Goal: Information Seeking & Learning: Understand process/instructions

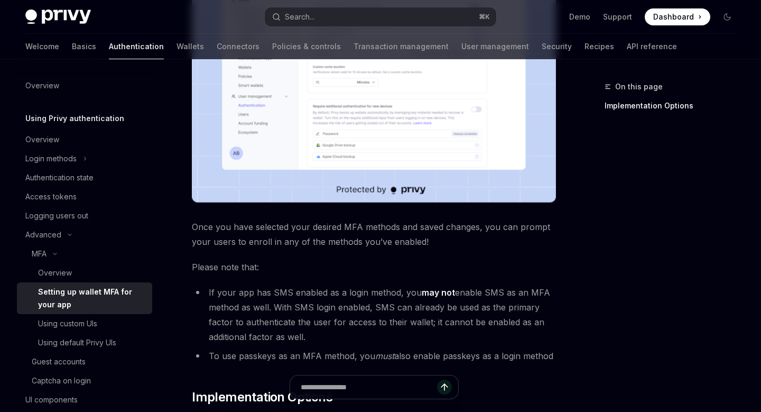
scroll to position [539, 0]
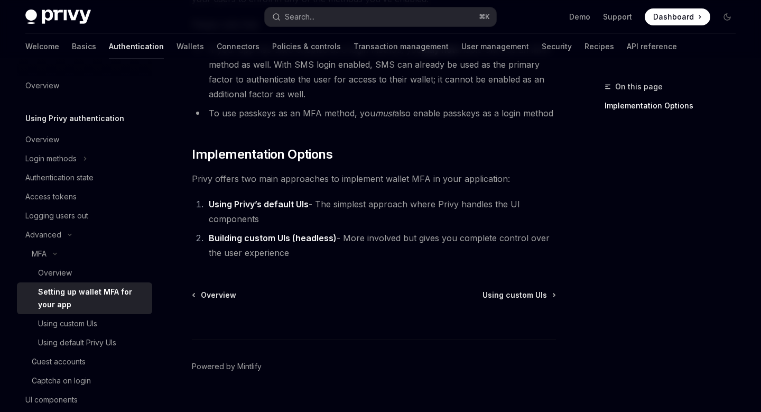
click at [281, 199] on strong "Using Privy’s default UIs" at bounding box center [259, 204] width 100 height 11
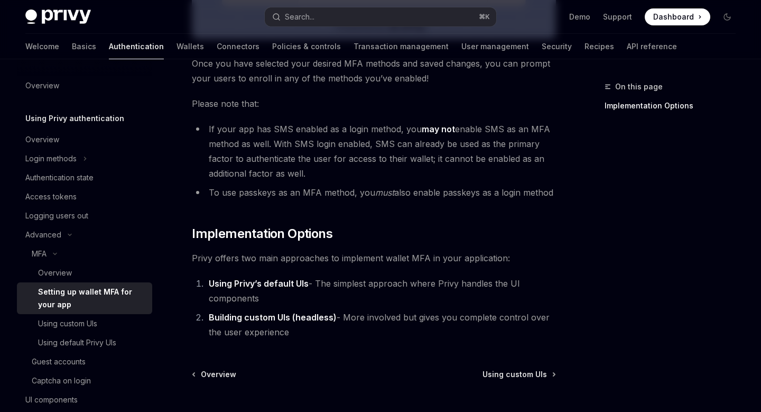
scroll to position [499, 0]
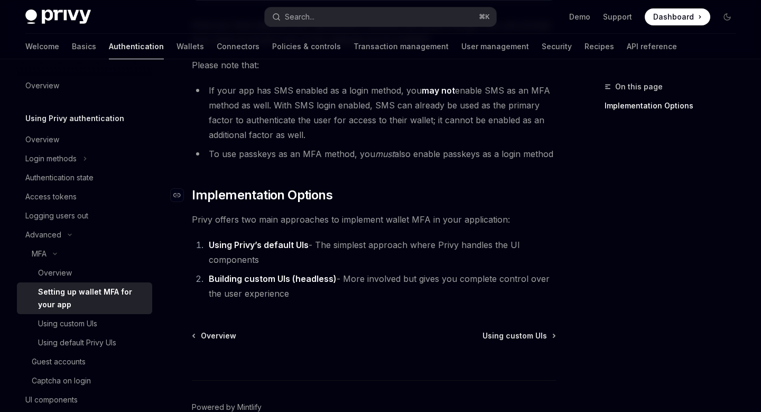
drag, startPoint x: 442, startPoint y: 277, endPoint x: 184, endPoint y: 174, distance: 277.6
click at [294, 273] on strong "Building custom UIs (headless)" at bounding box center [273, 278] width 128 height 11
click at [526, 330] on span "Using custom UIs" at bounding box center [515, 335] width 64 height 11
type textarea "*"
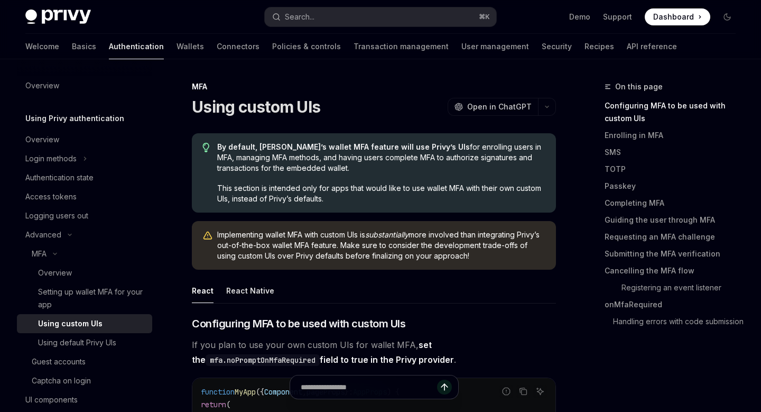
scroll to position [201, 0]
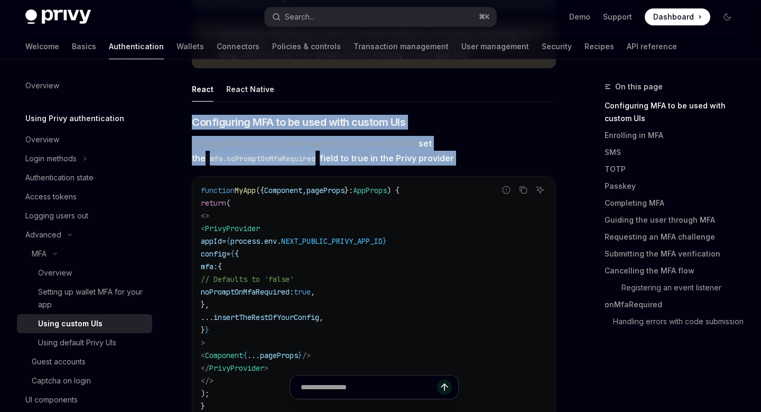
drag, startPoint x: 193, startPoint y: 122, endPoint x: 449, endPoint y: 160, distance: 259.1
click at [442, 163] on div at bounding box center [442, 163] width 0 height 0
click at [387, 127] on span "Configuring MFA to be used with custom UIs" at bounding box center [299, 122] width 214 height 15
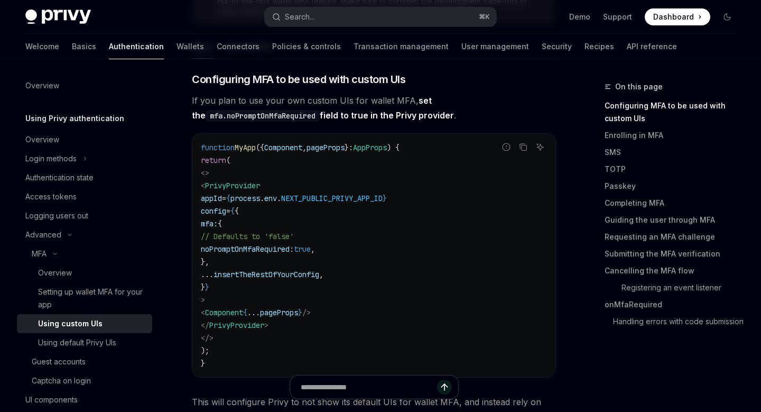
scroll to position [243, 0]
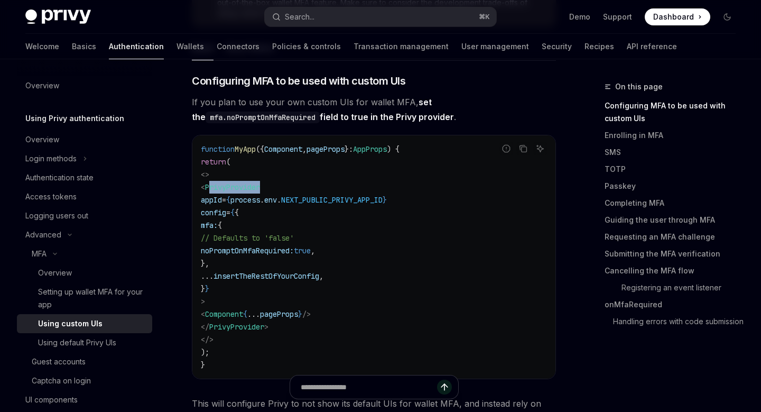
drag, startPoint x: 234, startPoint y: 187, endPoint x: 299, endPoint y: 187, distance: 65.0
click at [299, 187] on code "function MyApp ({ Component , pageProps } : AppProps ) { return ( <> < PrivyPro…" at bounding box center [374, 257] width 346 height 228
click at [260, 188] on span "PrivyProvider" at bounding box center [232, 187] width 55 height 10
copy span "PrivyProvider"
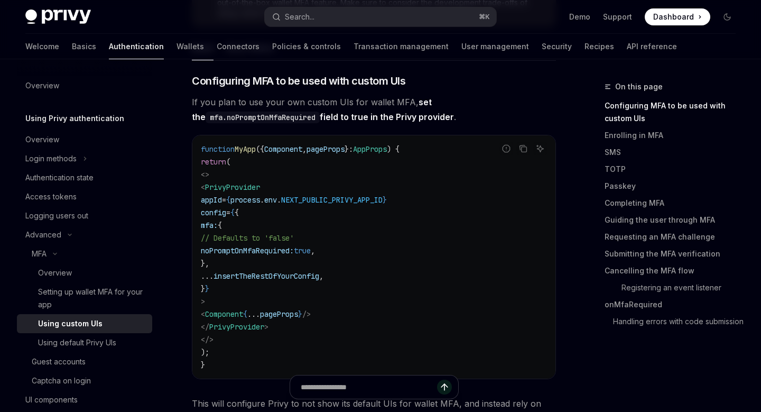
click at [317, 228] on code "function MyApp ({ Component , pageProps } : AppProps ) { return ( <> < PrivyPro…" at bounding box center [374, 257] width 346 height 228
drag, startPoint x: 248, startPoint y: 225, endPoint x: 291, endPoint y: 262, distance: 57.0
click at [291, 262] on code "function MyApp ({ Component , pageProps } : AppProps ) { return ( <> < PrivyPro…" at bounding box center [374, 257] width 346 height 228
drag, startPoint x: 246, startPoint y: 224, endPoint x: 271, endPoint y: 258, distance: 42.0
click at [271, 258] on code "function MyApp ({ Component , pageProps } : AppProps ) { return ( <> < PrivyPro…" at bounding box center [374, 257] width 346 height 228
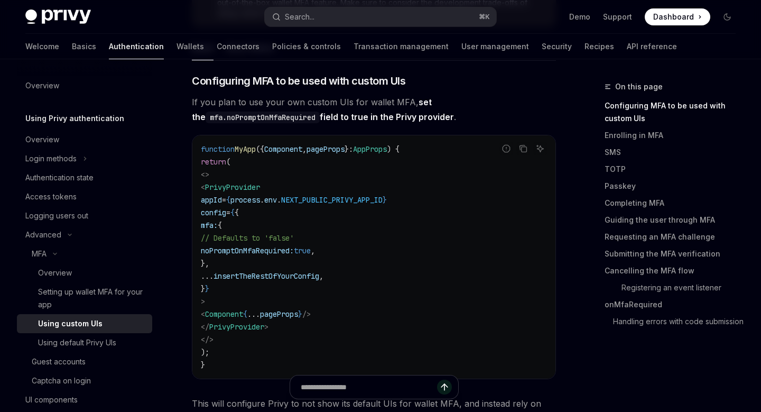
click at [264, 108] on span "If you plan to use your own custom UIs for wallet MFA, set the mfa.noPromptOnMf…" at bounding box center [374, 110] width 364 height 30
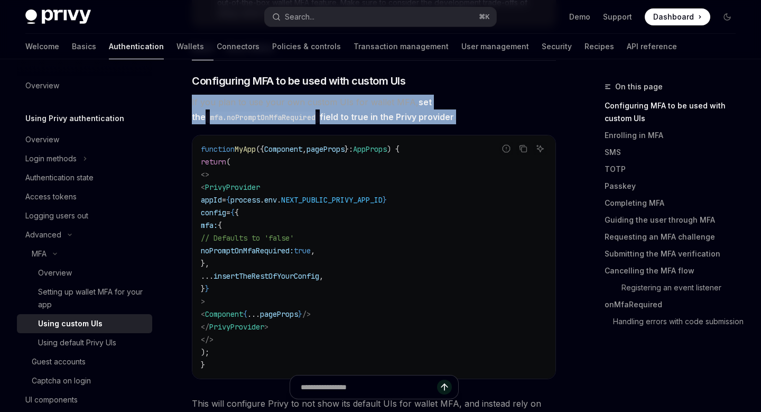
drag, startPoint x: 191, startPoint y: 101, endPoint x: 453, endPoint y: 114, distance: 261.5
click at [446, 122] on div at bounding box center [446, 122] width 0 height 0
click at [451, 103] on span "If you plan to use your own custom UIs for wallet MFA, set the mfa.noPromptOnMf…" at bounding box center [374, 110] width 364 height 30
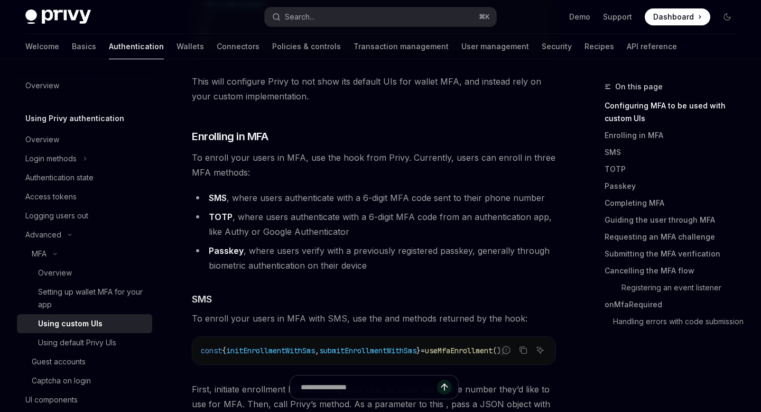
scroll to position [578, 0]
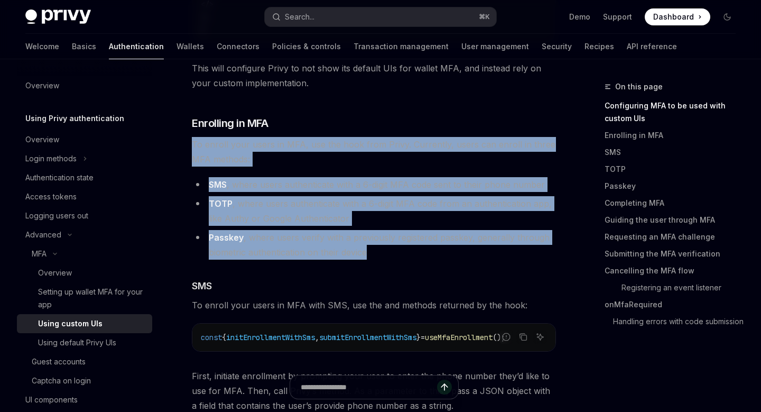
drag, startPoint x: 187, startPoint y: 141, endPoint x: 386, endPoint y: 250, distance: 227.4
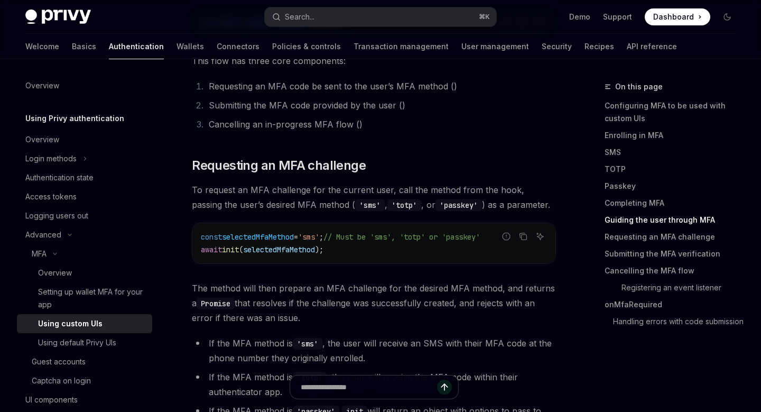
scroll to position [2763, 0]
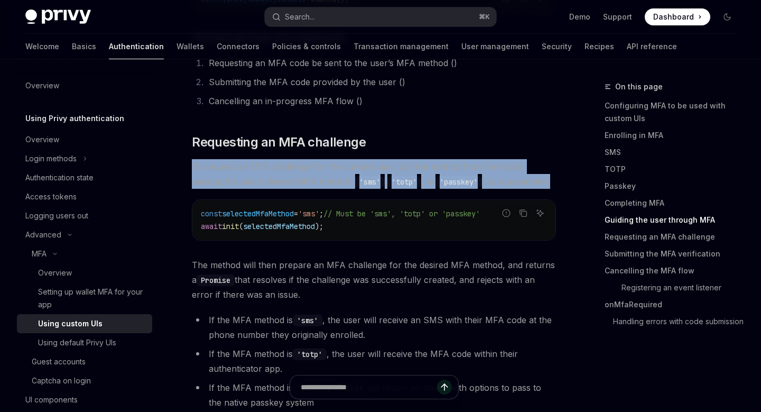
drag, startPoint x: 236, startPoint y: 175, endPoint x: 545, endPoint y: 186, distance: 309.5
click at [538, 194] on div at bounding box center [538, 194] width 0 height 0
click at [521, 183] on span "To request an MFA challenge for the current user, call the method from the hook…" at bounding box center [374, 174] width 364 height 30
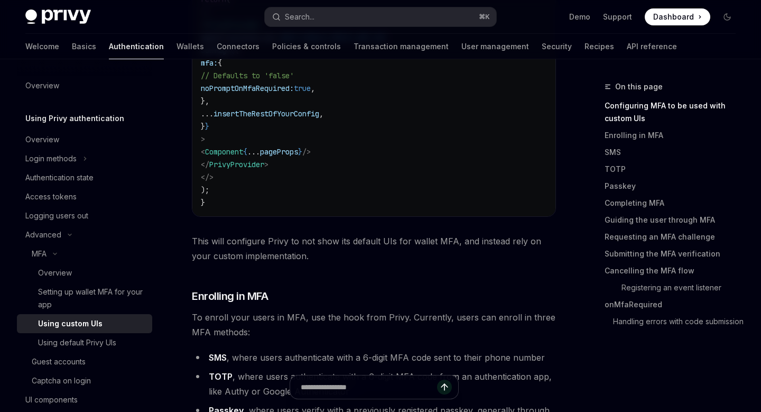
scroll to position [366, 0]
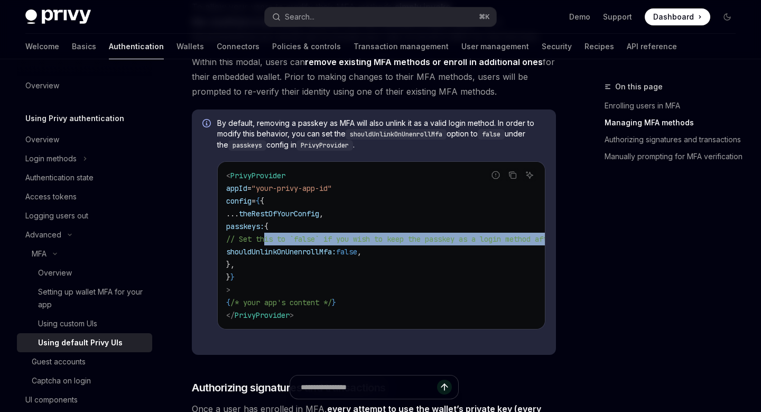
scroll to position [0, 177]
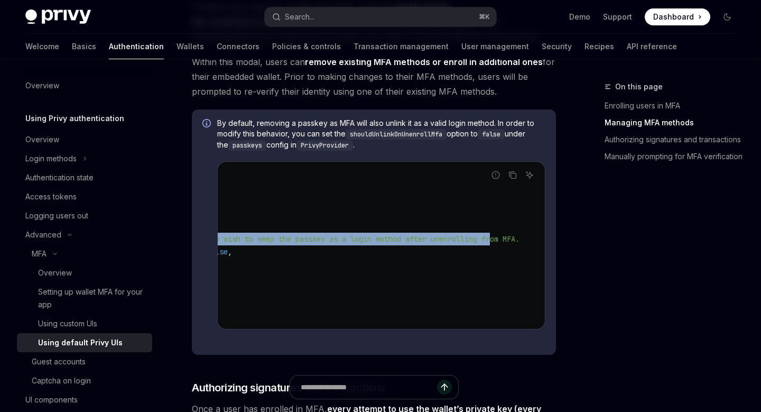
drag, startPoint x: 266, startPoint y: 246, endPoint x: 578, endPoint y: 244, distance: 311.4
click at [578, 244] on div "On this page Enrolling users in MFA Managing MFA methods Authorizing signatures…" at bounding box center [380, 412] width 727 height 2490
click at [571, 248] on div at bounding box center [571, 248] width 0 height 0
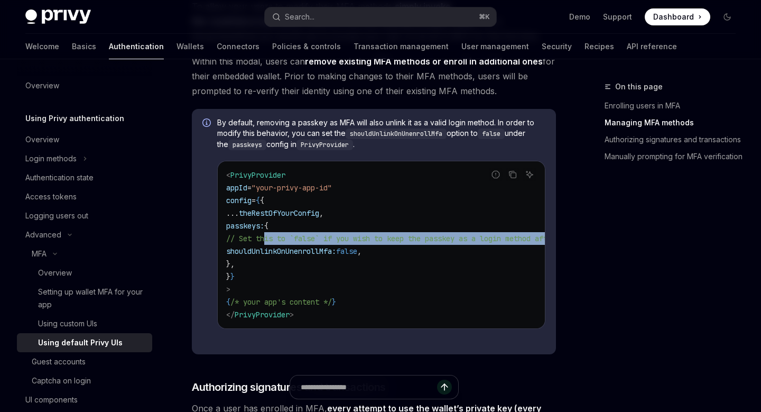
click at [391, 241] on span "// Set this to `false` if you wish to keep the passkey as a login method after …" at bounding box center [437, 239] width 423 height 10
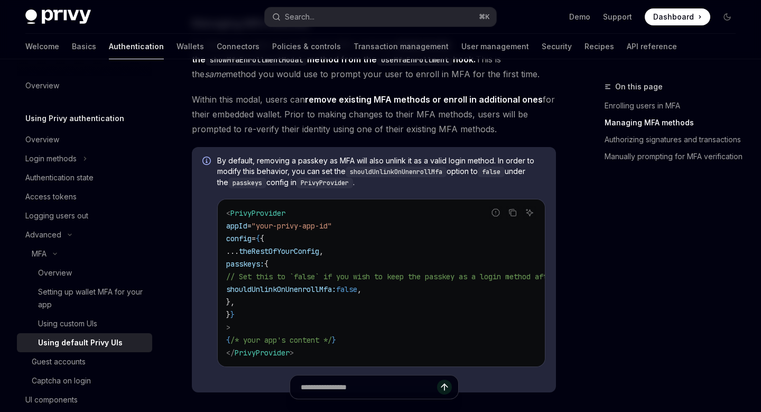
scroll to position [842, 0]
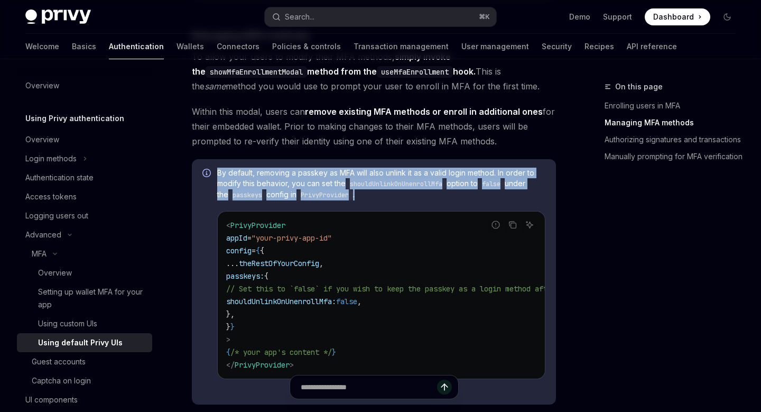
drag, startPoint x: 215, startPoint y: 177, endPoint x: 410, endPoint y: 204, distance: 197.5
click at [410, 204] on div "By default, removing a passkey as MFA will also unlink it as a valid login meth…" at bounding box center [374, 281] width 364 height 245
click at [403, 205] on div at bounding box center [403, 205] width 0 height 0
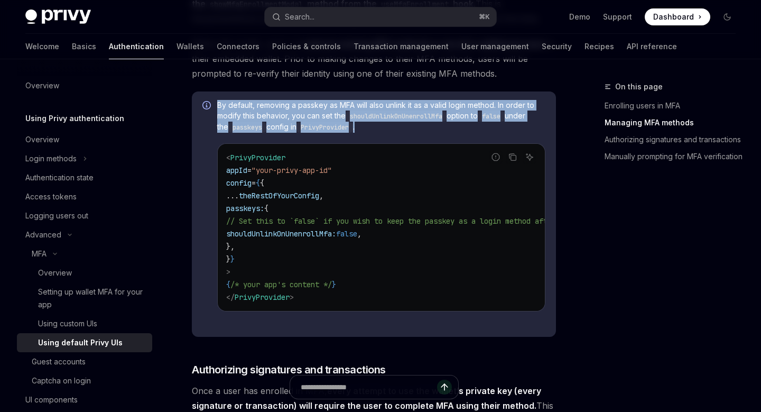
click at [391, 126] on span "By default, removing a passkey as MFA will also unlink it as a valid login meth…" at bounding box center [381, 116] width 328 height 33
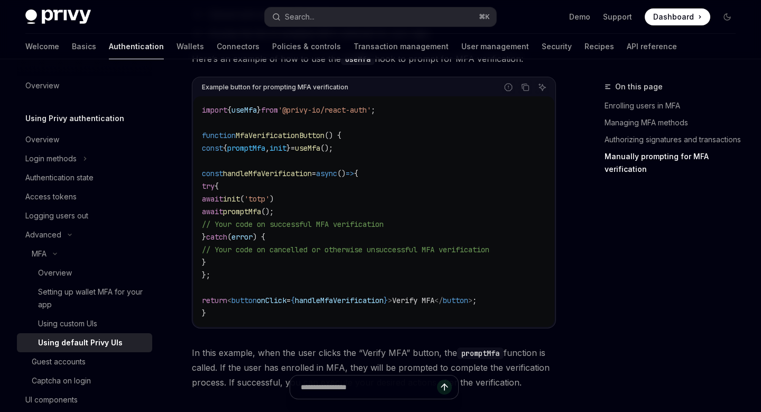
scroll to position [1989, 0]
drag, startPoint x: 201, startPoint y: 118, endPoint x: 418, endPoint y: 118, distance: 216.8
click at [418, 118] on div "import { useMfa } from '@privy-io/react-auth' ; function MfaVerificationButton …" at bounding box center [373, 211] width 361 height 231
copy span "import { useMfa } from '@privy-io/react-auth' ;"
drag, startPoint x: 208, startPoint y: 155, endPoint x: 419, endPoint y: 155, distance: 211.5
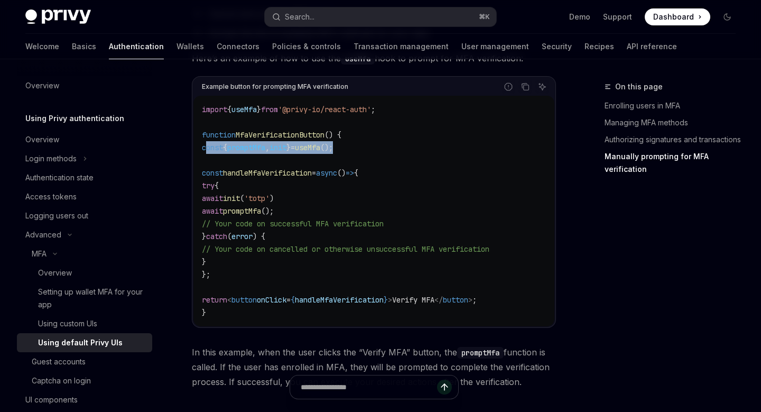
click at [419, 155] on code "import { useMfa } from '@privy-io/react-auth' ; function MfaVerificationButton …" at bounding box center [374, 211] width 344 height 216
copy span "const { promptMfa , init } = useMfa ();"
drag, startPoint x: 226, startPoint y: 206, endPoint x: 320, endPoint y: 221, distance: 94.8
click at [320, 221] on code "import { useMfa } from '@privy-io/react-auth' ; function MfaVerificationButton …" at bounding box center [374, 211] width 344 height 216
copy code "await init ( 'totp' ) await promptMfa ();"
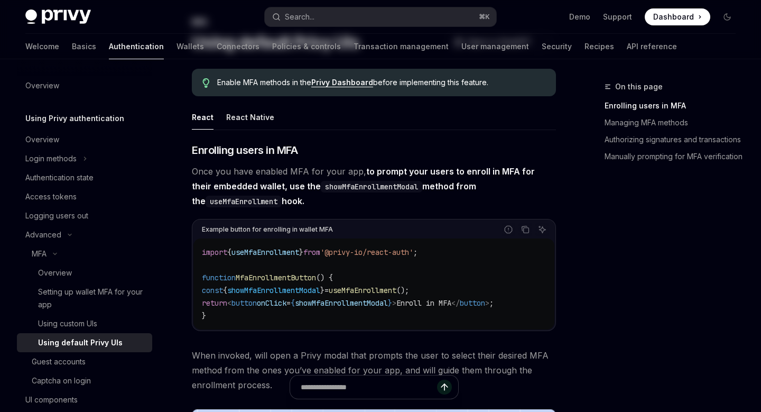
scroll to position [0, 0]
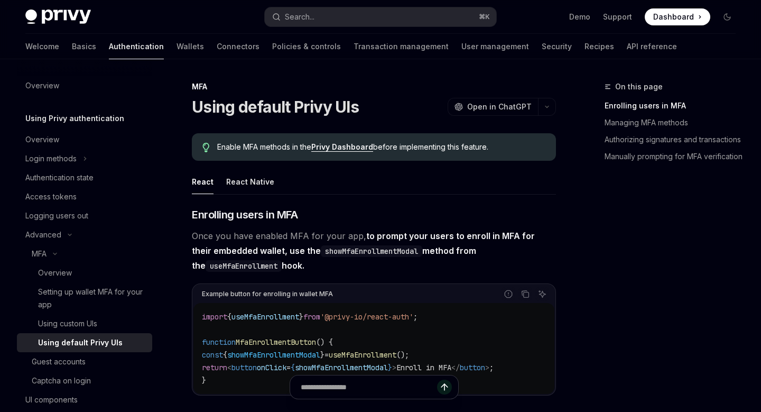
click at [402, 193] on ul "React React Native" at bounding box center [374, 181] width 364 height 25
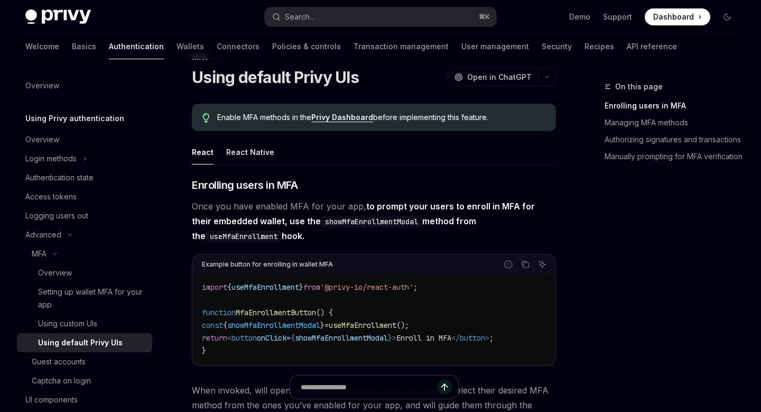
scroll to position [30, 0]
drag, startPoint x: 330, startPoint y: 185, endPoint x: 188, endPoint y: 183, distance: 142.2
click at [192, 183] on h3 "​ Enrolling users in MFA" at bounding box center [374, 184] width 364 height 15
click at [181, 163] on div at bounding box center [181, 163] width 0 height 0
click at [345, 211] on span "Once you have enabled MFA for your app, to prompt your users to enroll in MFA f…" at bounding box center [374, 220] width 364 height 44
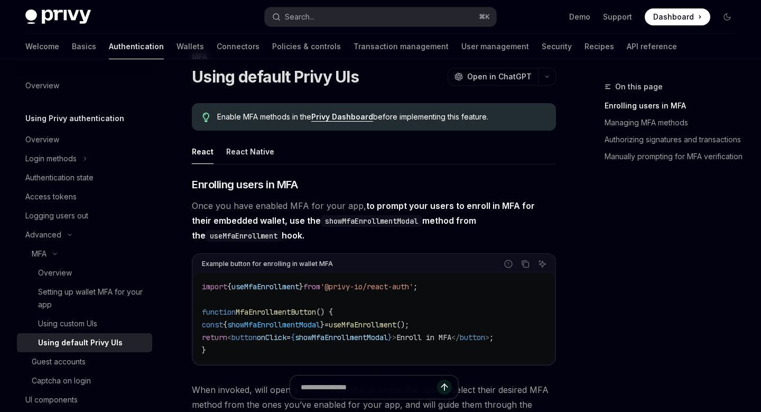
drag, startPoint x: 190, startPoint y: 205, endPoint x: 314, endPoint y: 237, distance: 127.2
click at [307, 242] on div at bounding box center [307, 242] width 0 height 0
click at [315, 233] on span "Once you have enabled MFA for your app, to prompt your users to enroll in MFA f…" at bounding box center [374, 220] width 364 height 44
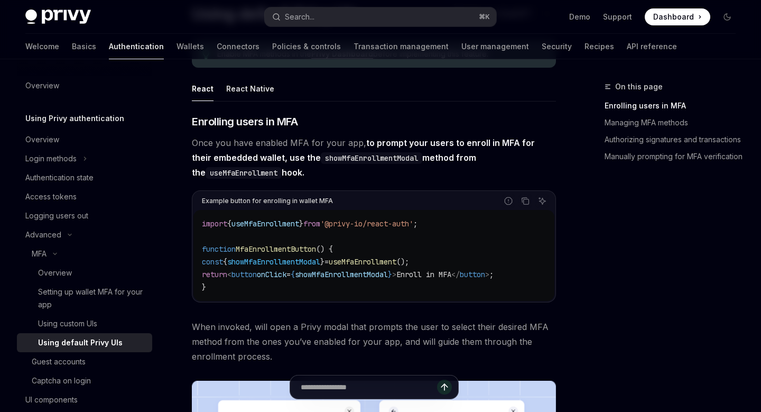
scroll to position [93, 0]
drag, startPoint x: 302, startPoint y: 174, endPoint x: 177, endPoint y: 123, distance: 135.6
click at [170, 100] on div at bounding box center [170, 100] width 0 height 0
click at [324, 163] on code "showMfaEnrollmentModal" at bounding box center [372, 159] width 102 height 12
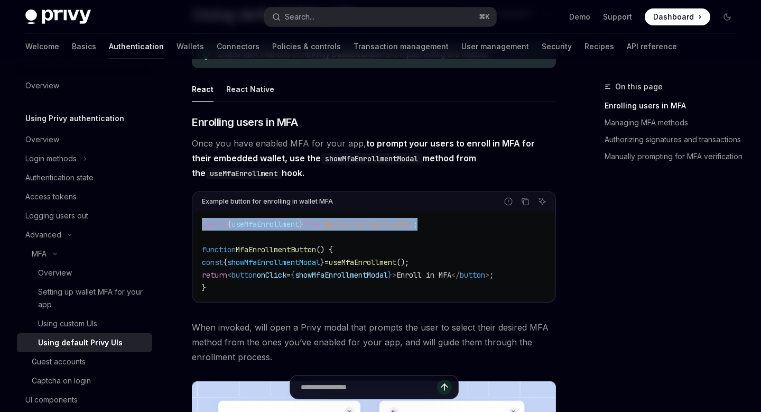
drag, startPoint x: 202, startPoint y: 224, endPoint x: 462, endPoint y: 224, distance: 260.1
click at [462, 224] on code "import { useMfaEnrollment } from '@privy-io/react-auth' ; function MfaEnrollmen…" at bounding box center [374, 256] width 344 height 76
copy span "import { useMfaEnrollment } from '@privy-io/react-auth' ;"
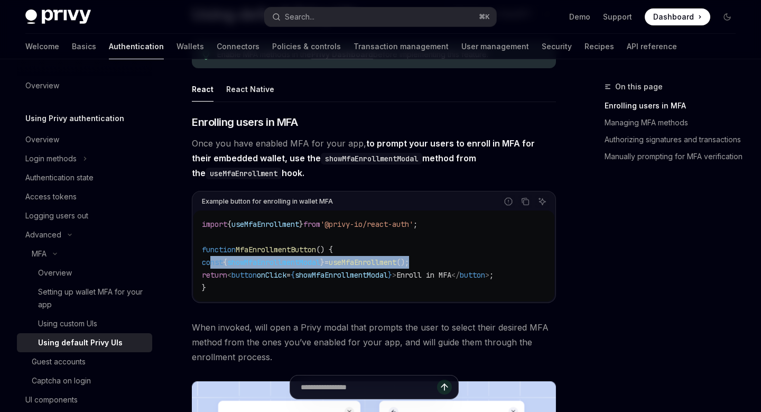
drag, startPoint x: 210, startPoint y: 263, endPoint x: 455, endPoint y: 261, distance: 244.8
click at [455, 261] on code "import { useMfaEnrollment } from '@privy-io/react-auth' ; function MfaEnrollmen…" at bounding box center [374, 256] width 344 height 76
copy span "const { showMfaEnrollmentModal } = useMfaEnrollment ();"
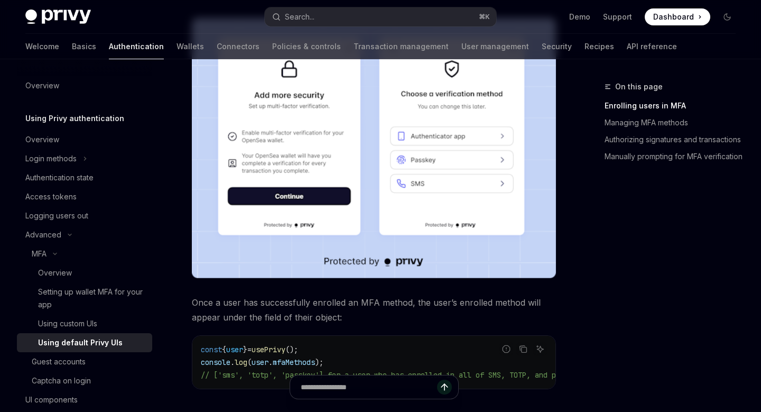
scroll to position [501, 0]
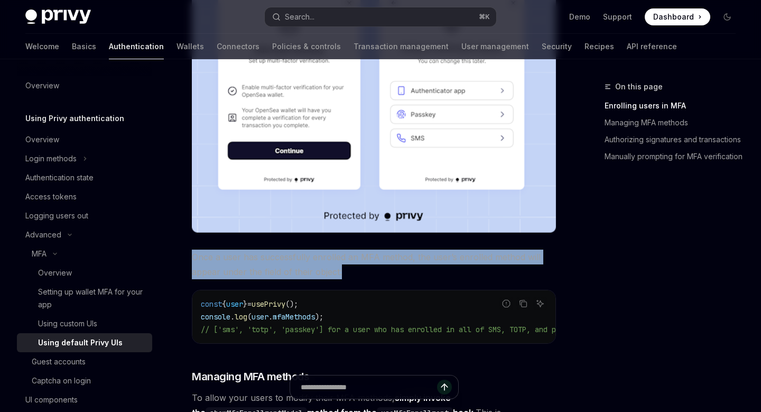
drag, startPoint x: 189, startPoint y: 256, endPoint x: 349, endPoint y: 271, distance: 160.3
click at [343, 278] on div at bounding box center [343, 278] width 0 height 0
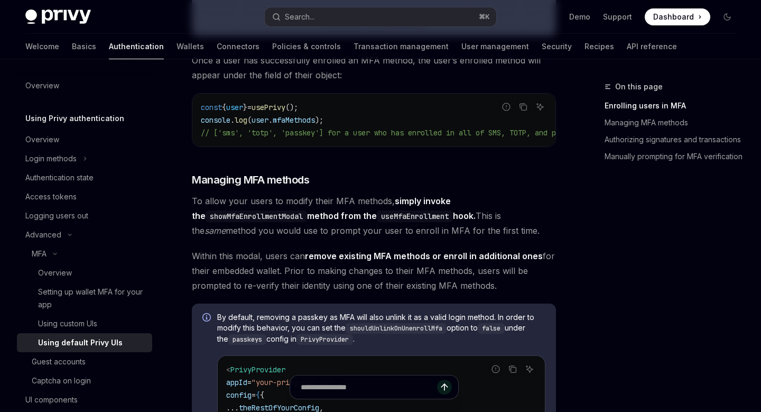
scroll to position [621, 0]
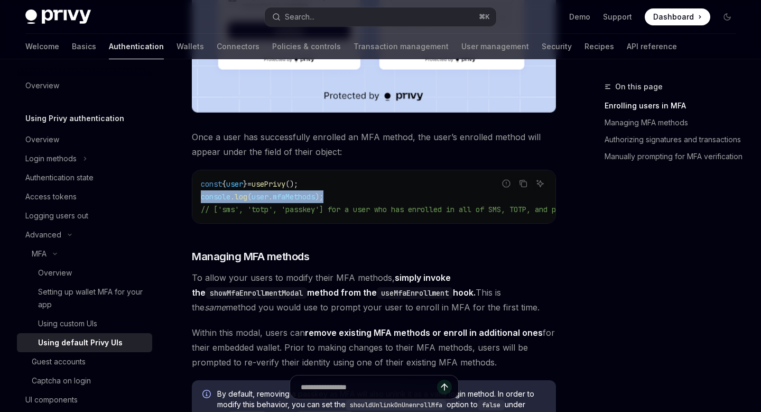
drag, startPoint x: 200, startPoint y: 199, endPoint x: 351, endPoint y: 199, distance: 150.7
click at [351, 199] on code "const { user } = usePrivy (); console . log ( user . mfaMethods ); // ['sms', '…" at bounding box center [412, 197] width 423 height 38
copy span "console . log ( user . mfaMethods );"
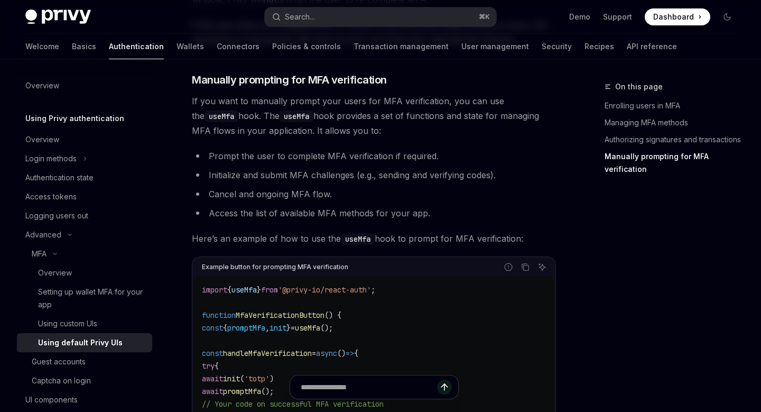
scroll to position [1809, 0]
drag, startPoint x: 193, startPoint y: 109, endPoint x: 546, endPoint y: 242, distance: 376.6
click at [543, 242] on span "Here’s an example of how to use the useMfa hook to prompt for MFA verification:" at bounding box center [374, 238] width 364 height 15
drag, startPoint x: 191, startPoint y: 111, endPoint x: 534, endPoint y: 250, distance: 370.5
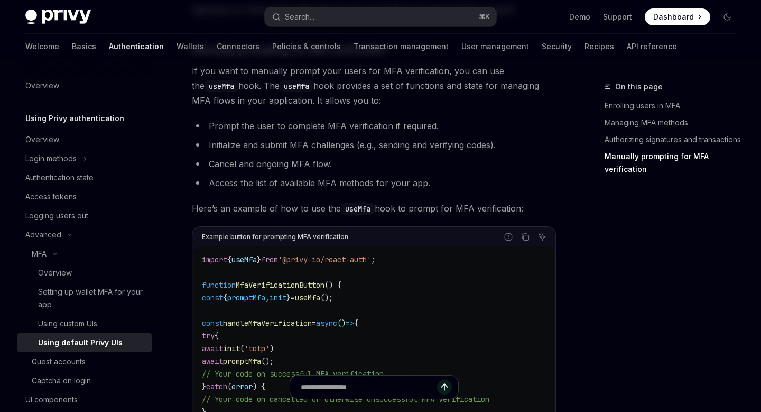
scroll to position [1754, 0]
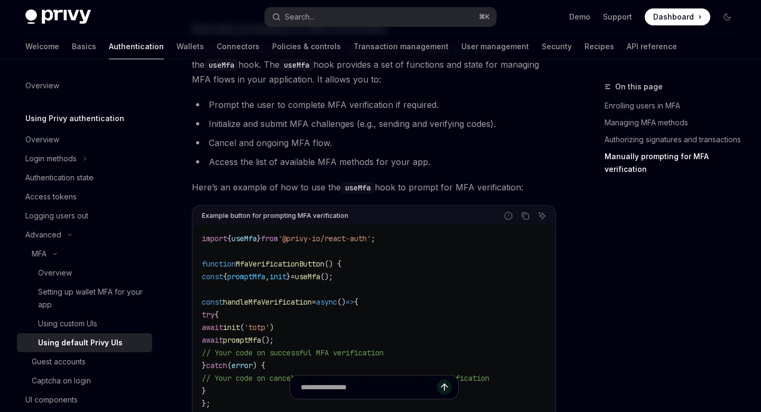
click at [299, 261] on code "import { useMfa } from '@privy-io/react-auth' ; function MfaVerificationButton …" at bounding box center [374, 340] width 344 height 216
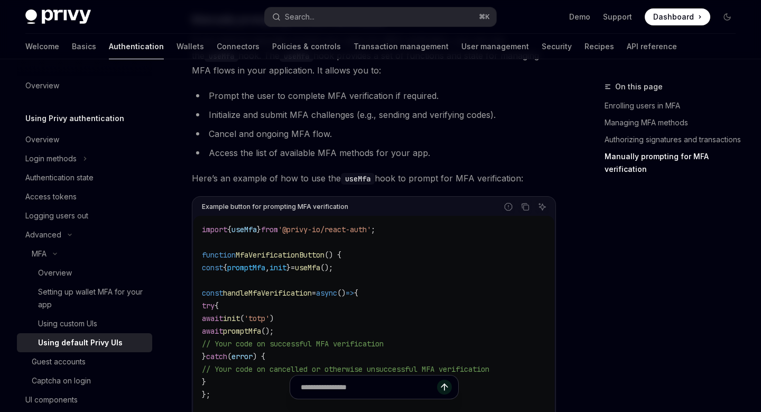
scroll to position [1834, 0]
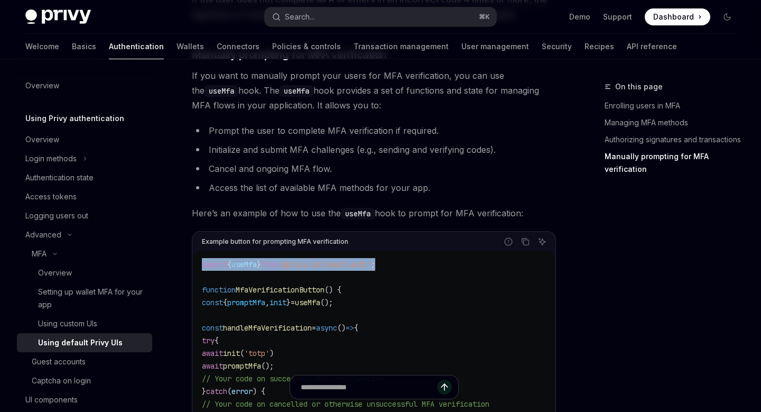
drag, startPoint x: 223, startPoint y: 272, endPoint x: 409, endPoint y: 272, distance: 185.6
click at [409, 272] on div "import { useMfa } from '@privy-io/react-auth' ; function MfaVerificationButton …" at bounding box center [373, 366] width 361 height 231
copy span "import { useMfa } from '@privy-io/react-auth' ;"
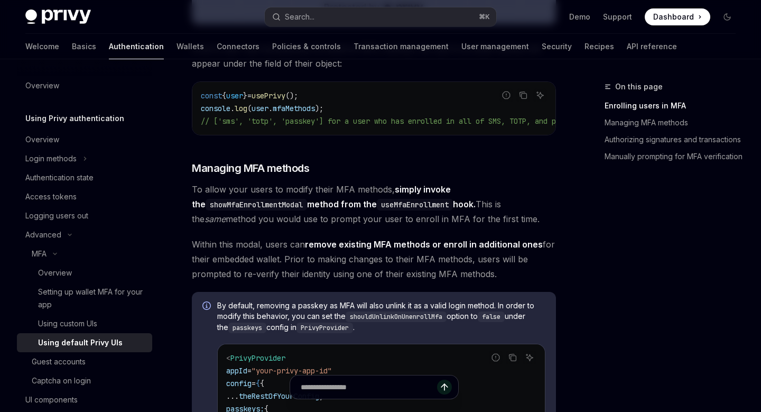
scroll to position [647, 0]
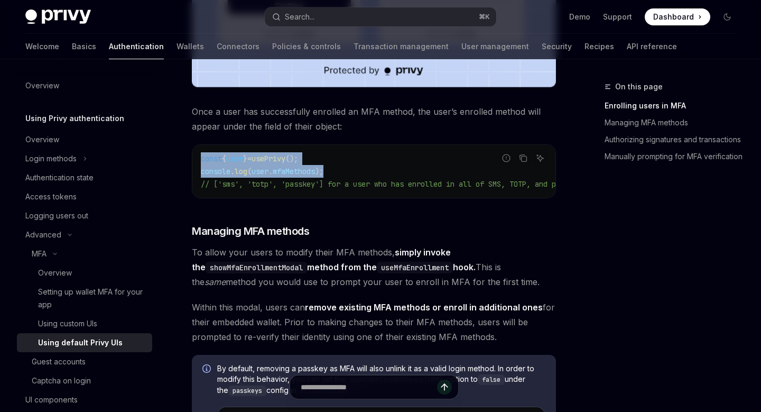
drag, startPoint x: 200, startPoint y: 160, endPoint x: 342, endPoint y: 167, distance: 141.9
click at [342, 168] on div "const { user } = usePrivy (); console . log ( user . mfaMethods ); // ['sms', '…" at bounding box center [373, 171] width 363 height 53
copy code "const { user } = usePrivy (); console . log ( user . mfaMethods );"
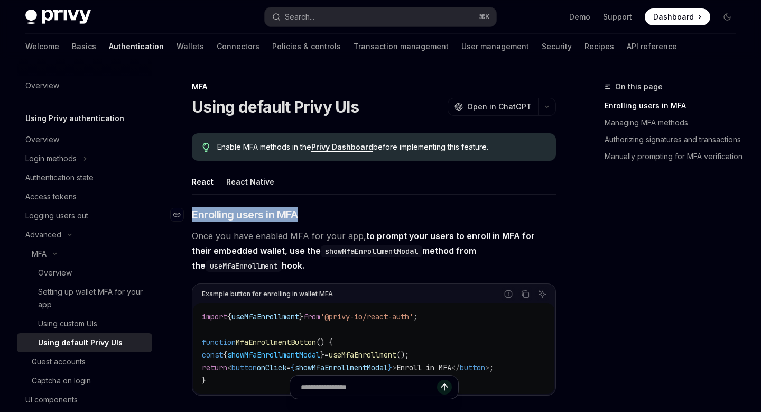
drag, startPoint x: 309, startPoint y: 214, endPoint x: 187, endPoint y: 216, distance: 122.1
click at [192, 216] on h3 "​ Enrolling users in MFA" at bounding box center [374, 214] width 364 height 15
copy h3 "​ Enrolling users in MFA"
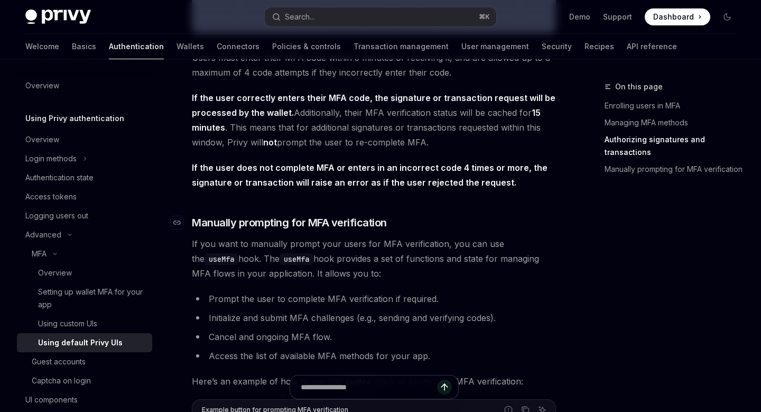
click at [283, 230] on span "Manually prompting for MFA verification" at bounding box center [289, 222] width 195 height 15
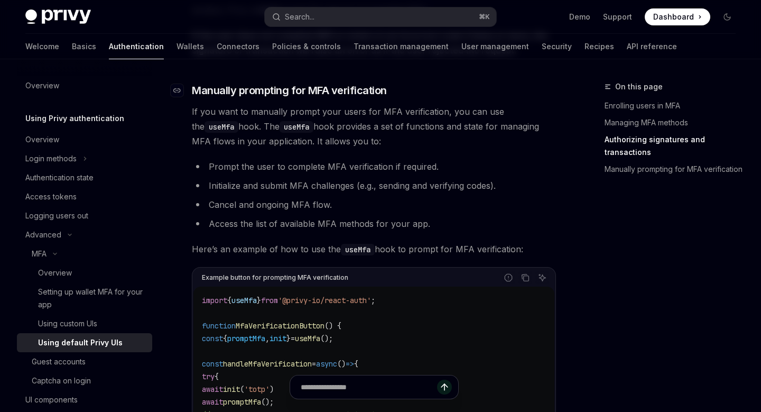
scroll to position [1809, 0]
